Goal: Find contact information: Find contact information

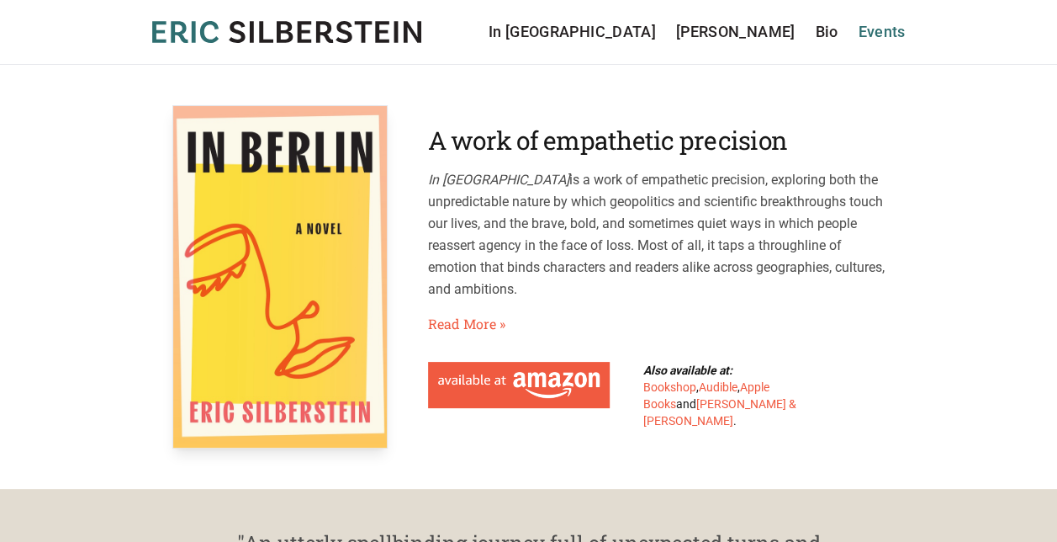
click at [873, 32] on link "Events" at bounding box center [881, 32] width 47 height 24
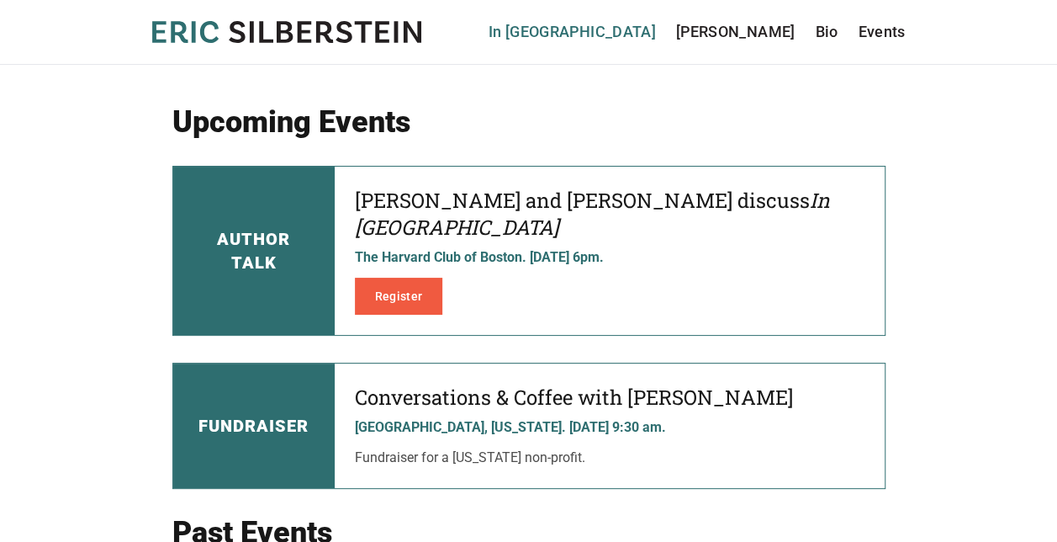
click at [656, 33] on link "In [GEOGRAPHIC_DATA]" at bounding box center [572, 32] width 167 height 24
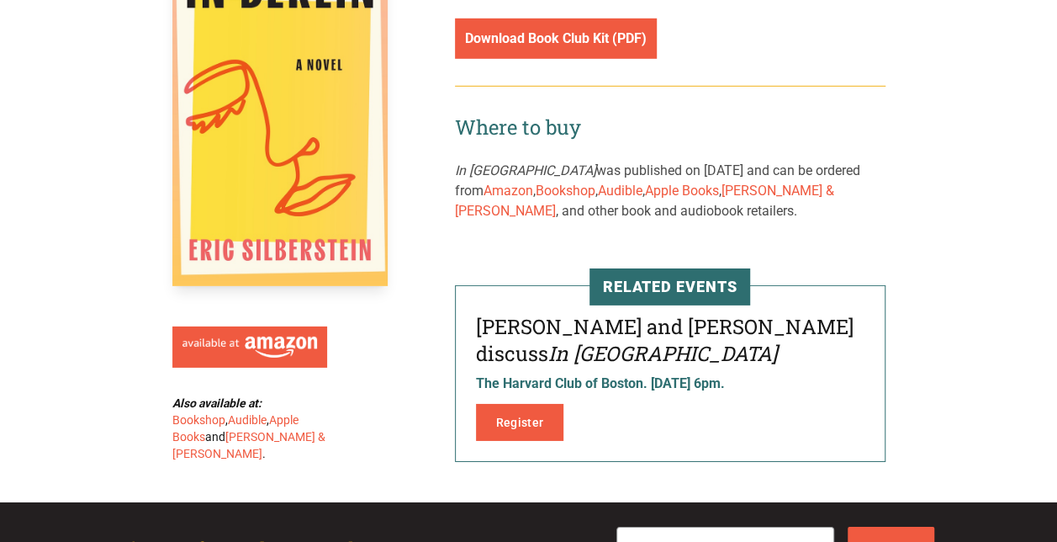
scroll to position [2570, 0]
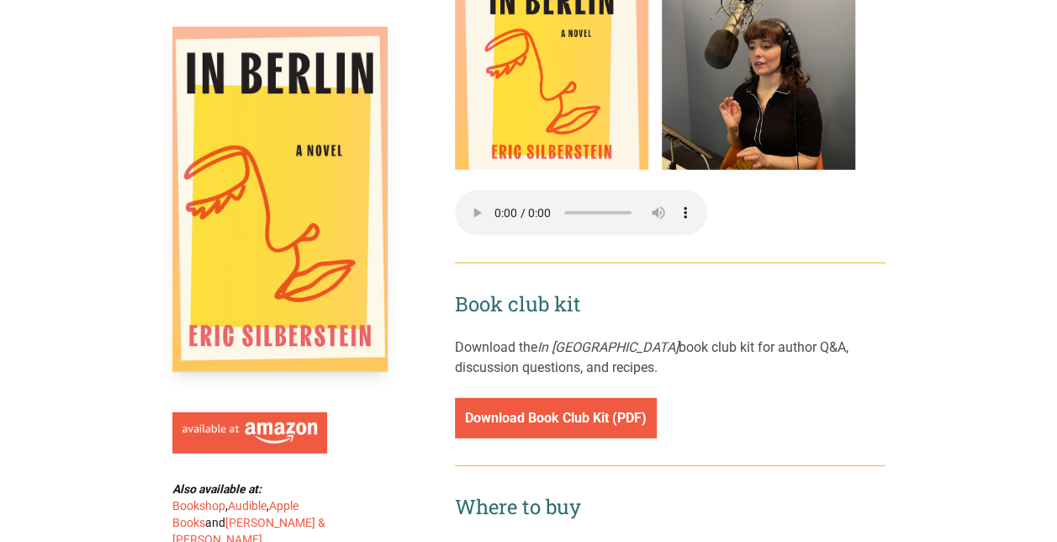
scroll to position [2051, 0]
